Goal: Task Accomplishment & Management: Use online tool/utility

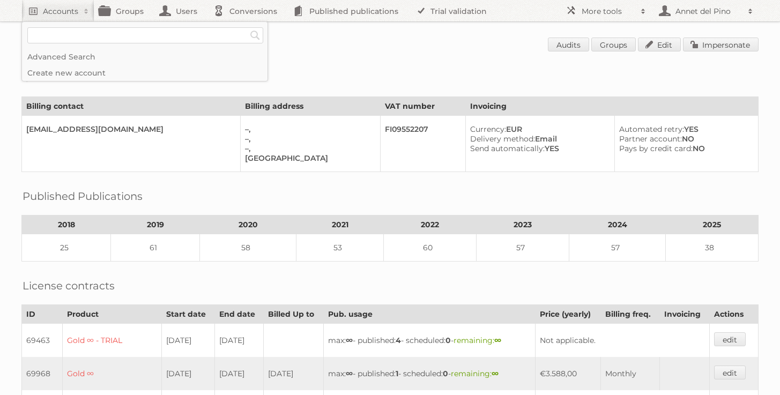
scroll to position [96, 0]
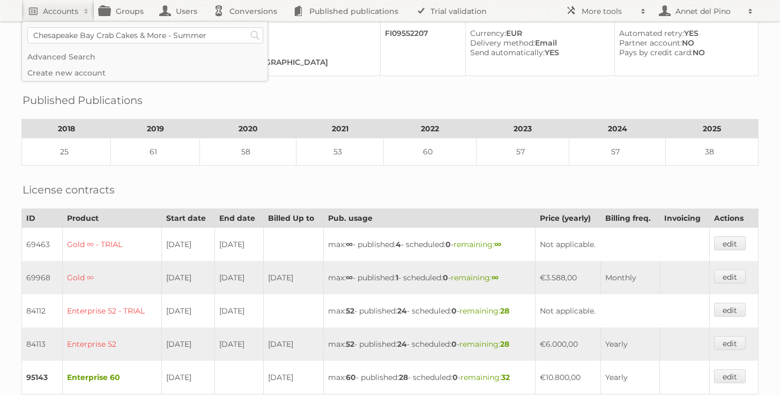
type input"] "Chesapeake Bay Crab Cakes & More - Summer"
click at [247, 27] on input "Search" at bounding box center [255, 35] width 16 height 16
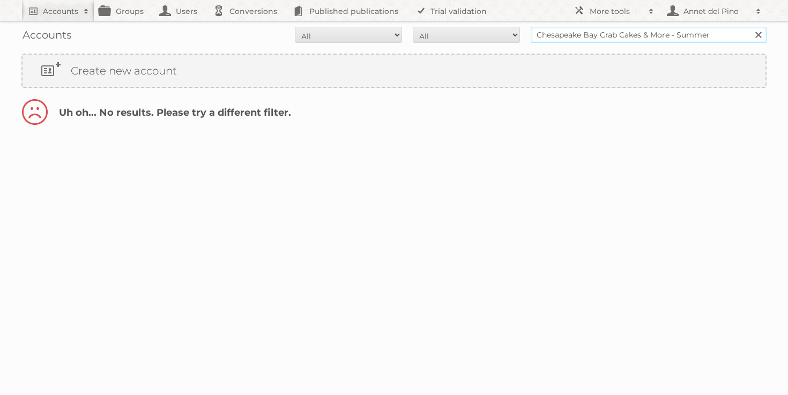
drag, startPoint x: 586, startPoint y: 36, endPoint x: 801, endPoint y: 32, distance: 215.7
click at [788, 32] on html "Accounts Search Advanced Search Create new account Groups Users Conversions Pub…" at bounding box center [394, 197] width 788 height 395
type input "Chesapeake"
click at [750, 27] on input "Search" at bounding box center [758, 35] width 16 height 16
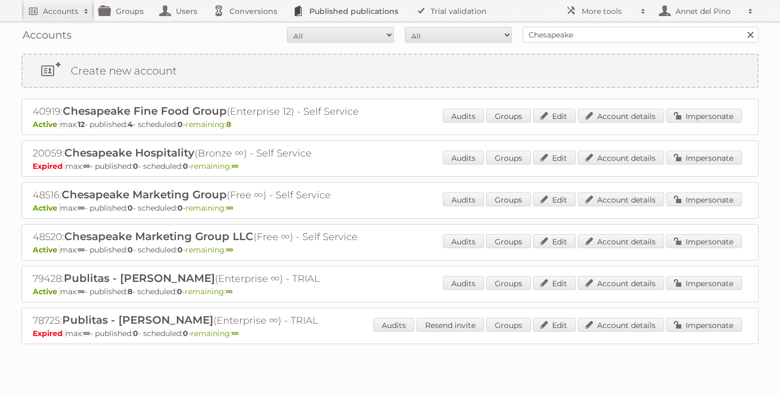
click at [301, 13] on link "Published publications" at bounding box center [348, 10] width 121 height 21
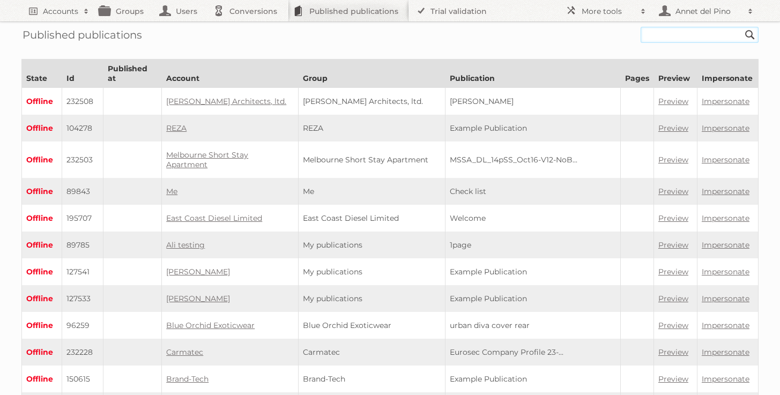
click at [666, 41] on input "text" at bounding box center [700, 35] width 118 height 16
paste input "mackenzie-limited-digital-catalog"
type input "mackenzie-limited-digital-catalog"
click at [742, 27] on input "Search" at bounding box center [750, 35] width 16 height 16
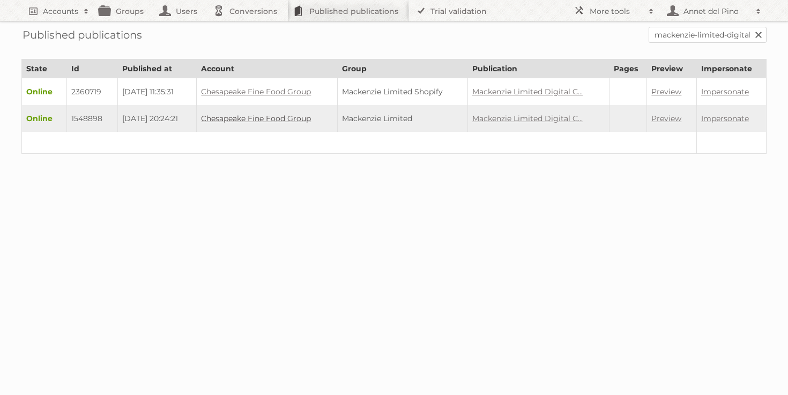
click at [270, 118] on link "Chesapeake Fine Food Group" at bounding box center [256, 119] width 110 height 10
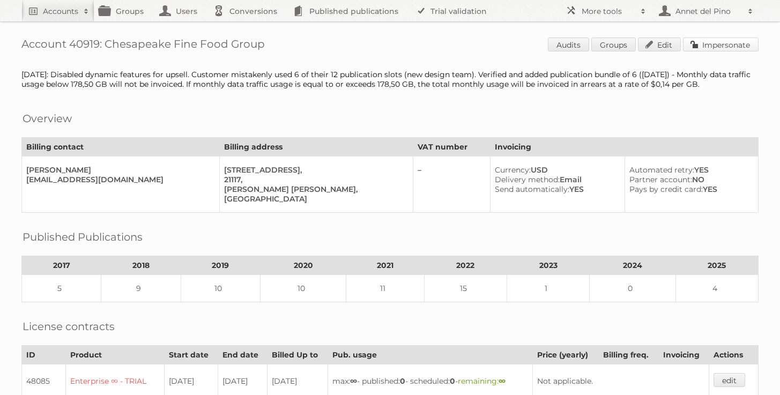
click at [717, 47] on link "Impersonate" at bounding box center [721, 45] width 76 height 14
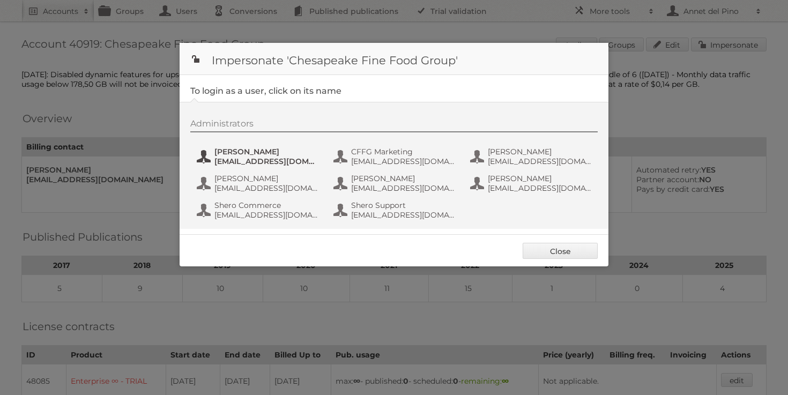
click at [276, 154] on span "[PERSON_NAME]" at bounding box center [267, 152] width 104 height 10
